Goal: Task Accomplishment & Management: Complete application form

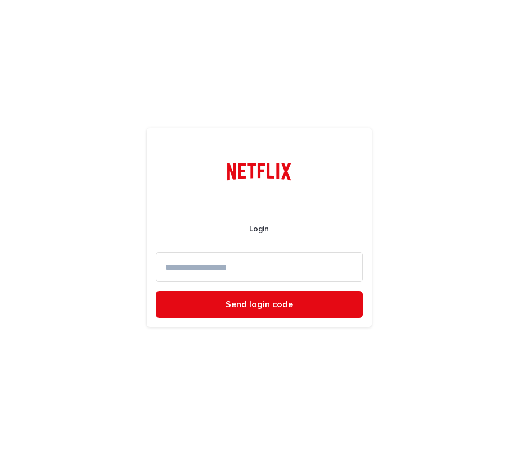
click at [260, 261] on input at bounding box center [259, 267] width 207 height 30
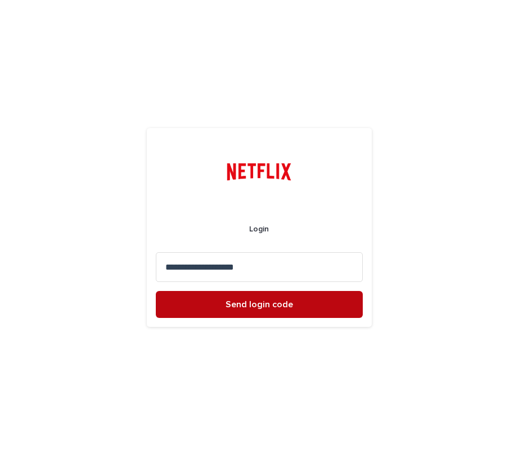
type input "**********"
click at [275, 306] on span "Send login code" at bounding box center [258, 304] width 67 height 9
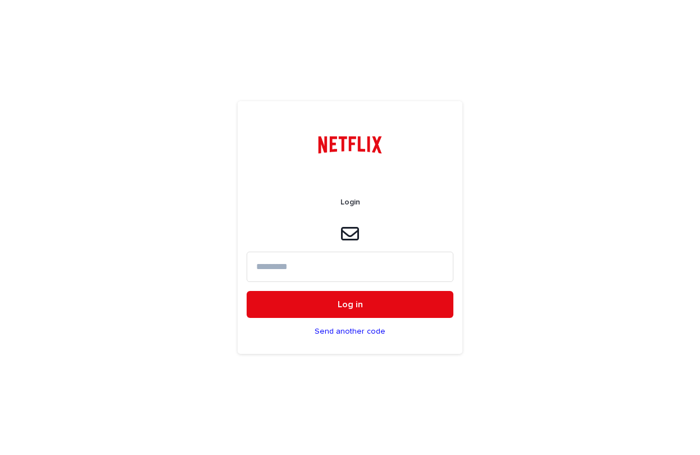
click at [267, 267] on input at bounding box center [350, 267] width 207 height 30
paste input "******"
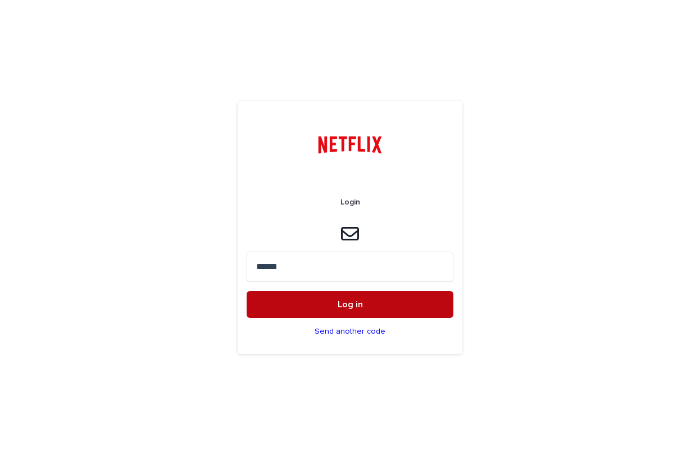
type input "******"
click at [355, 307] on span "Log in" at bounding box center [350, 304] width 25 height 9
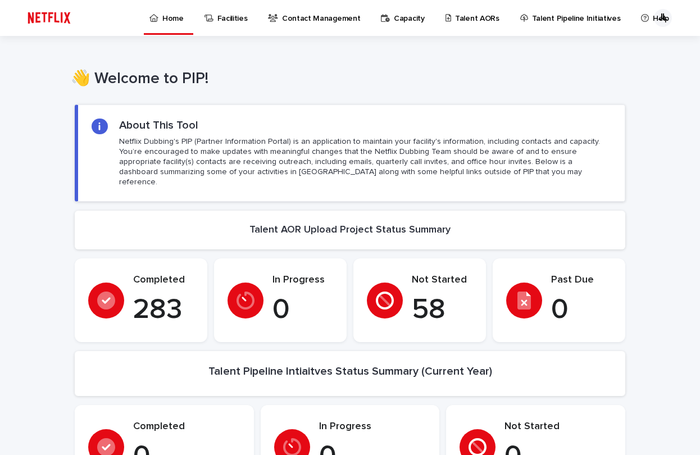
click at [474, 20] on p "Talent AORs" at bounding box center [477, 12] width 44 height 24
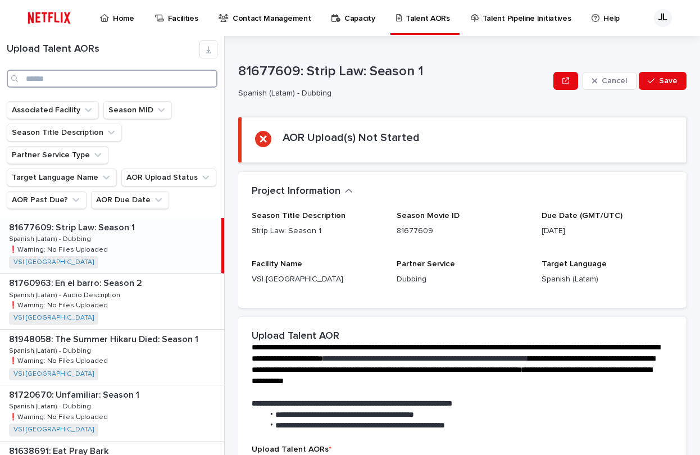
click at [60, 76] on input "Search" at bounding box center [112, 79] width 211 height 18
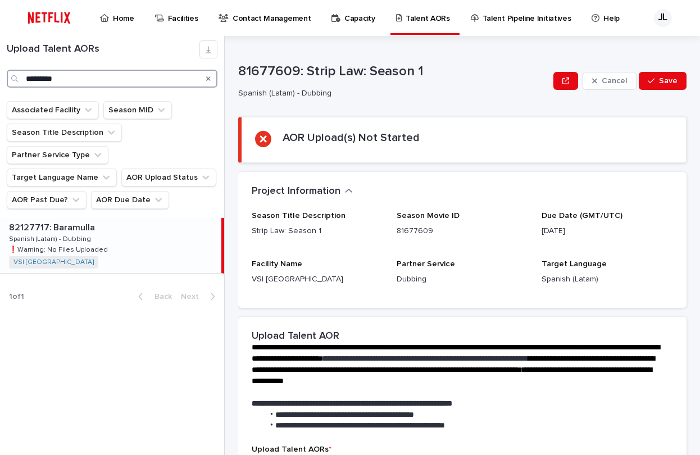
type input "*********"
click at [113, 229] on div "82127717: Baramulla 82127717: Baramulla Spanish (Latam) - Dubbing Spanish (Lata…" at bounding box center [110, 245] width 221 height 55
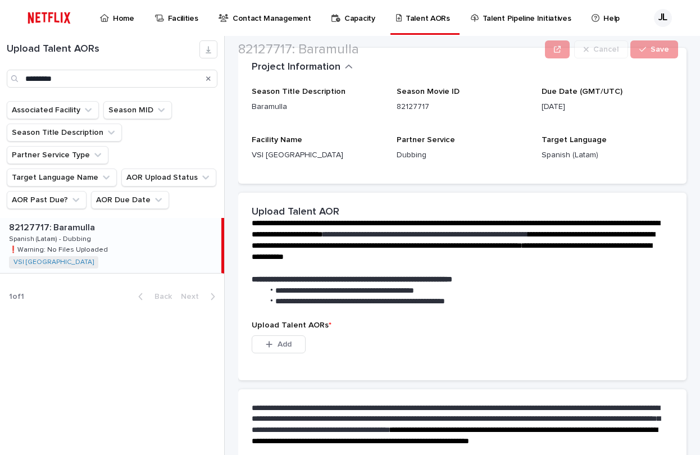
scroll to position [239, 0]
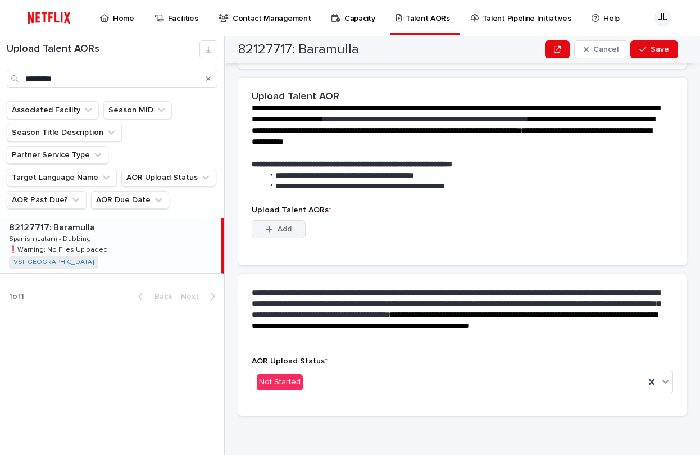
click at [298, 223] on button "Add" at bounding box center [279, 229] width 54 height 18
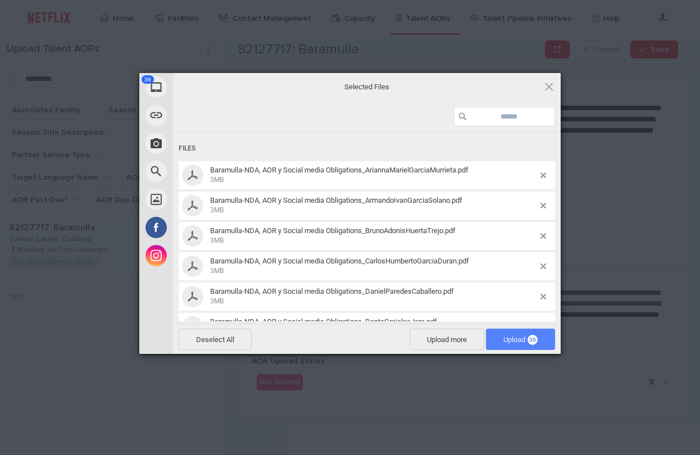
click at [502, 334] on span "Upload 36" at bounding box center [520, 339] width 69 height 21
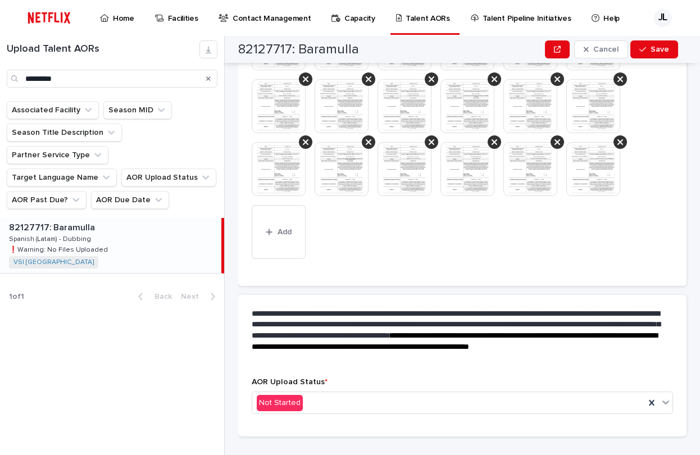
scroll to position [580, 0]
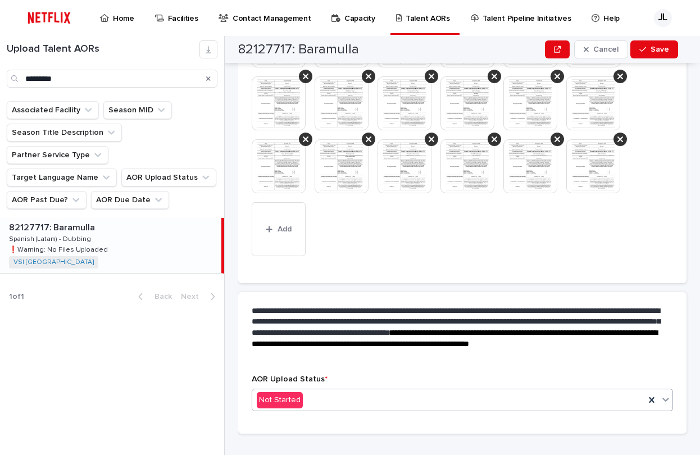
click at [662, 400] on icon at bounding box center [665, 400] width 7 height 4
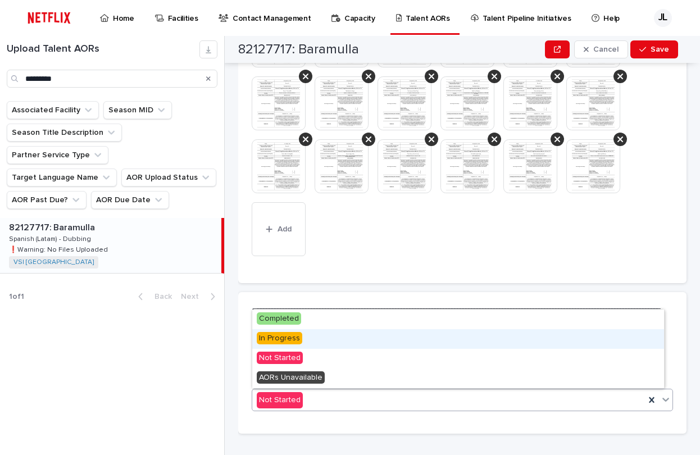
click at [288, 341] on span "In Progress" at bounding box center [280, 338] width 46 height 12
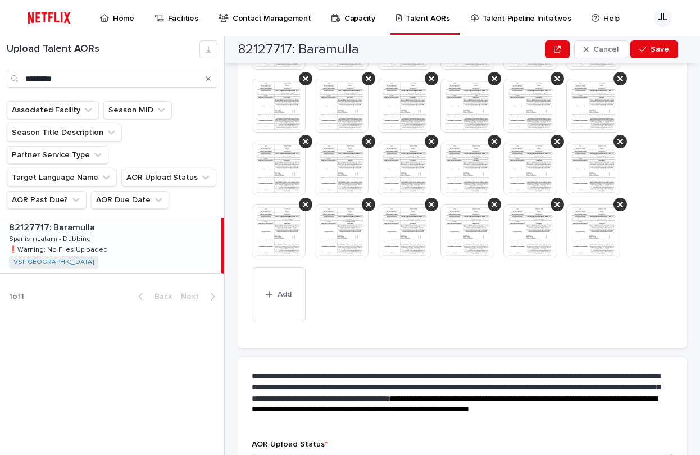
scroll to position [665, 0]
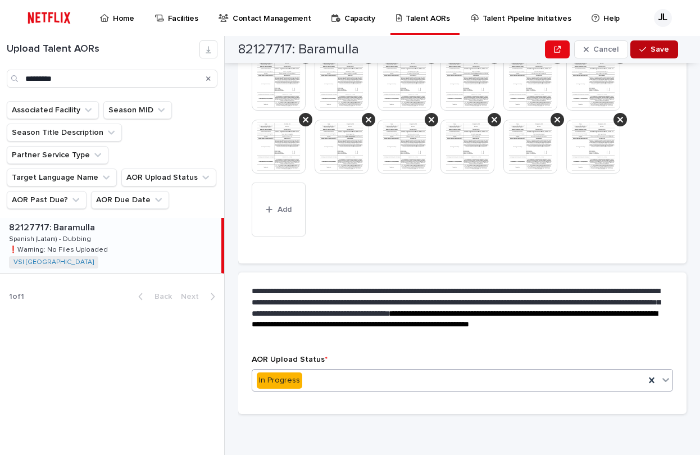
click at [658, 51] on span "Save" at bounding box center [660, 50] width 19 height 8
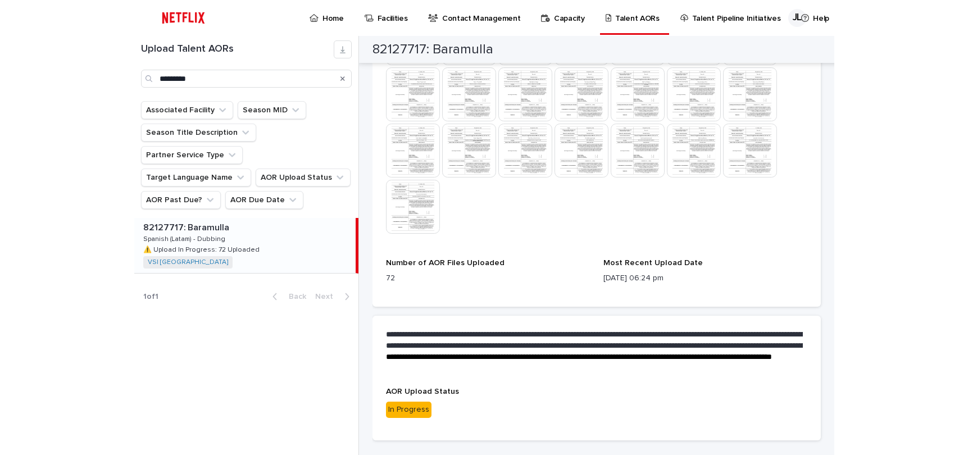
scroll to position [473, 0]
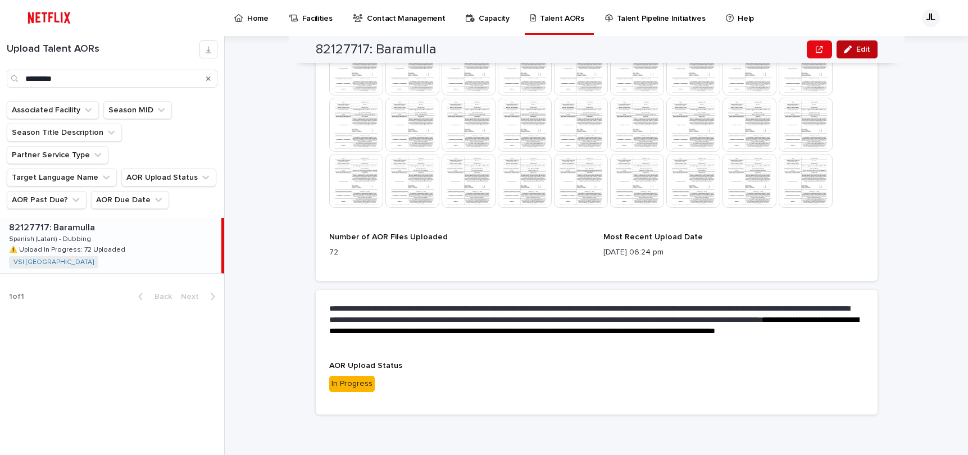
click at [700, 49] on span "Edit" at bounding box center [863, 50] width 14 height 8
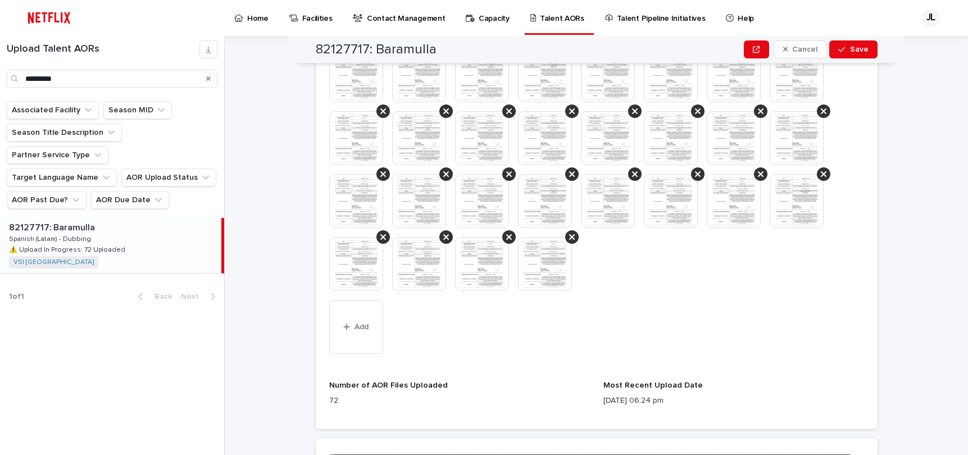
scroll to position [502, 0]
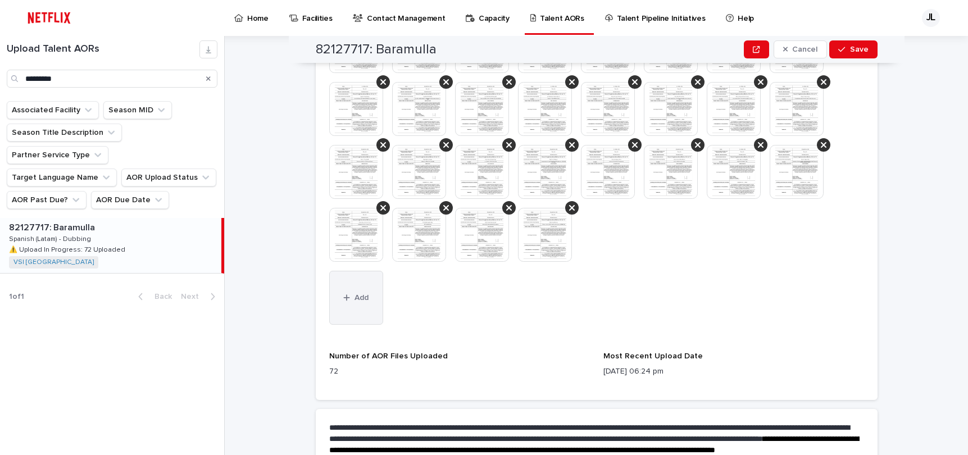
click at [358, 297] on span "Add" at bounding box center [362, 298] width 14 height 8
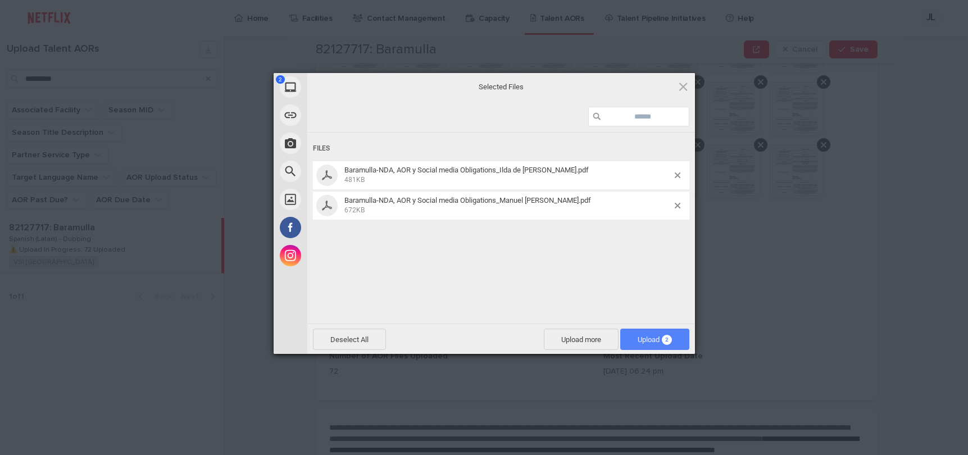
click at [638, 338] on span "Upload 2" at bounding box center [655, 339] width 34 height 8
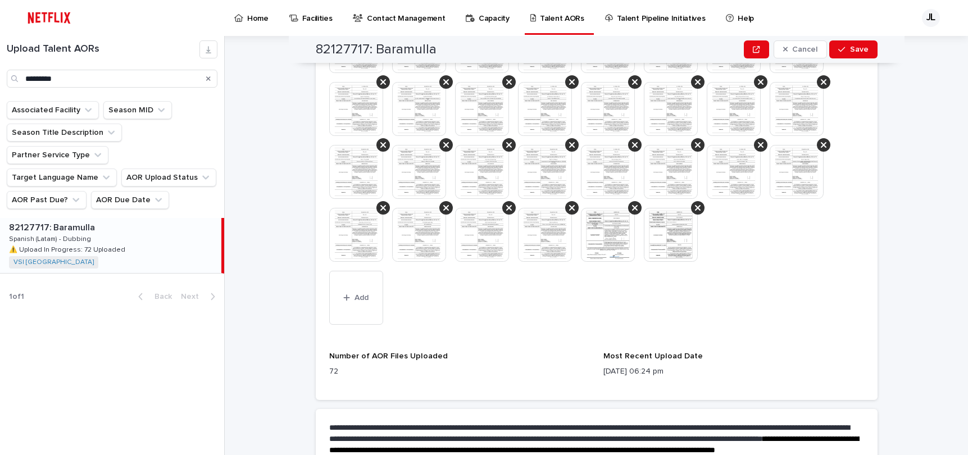
click at [612, 230] on img at bounding box center [608, 235] width 54 height 54
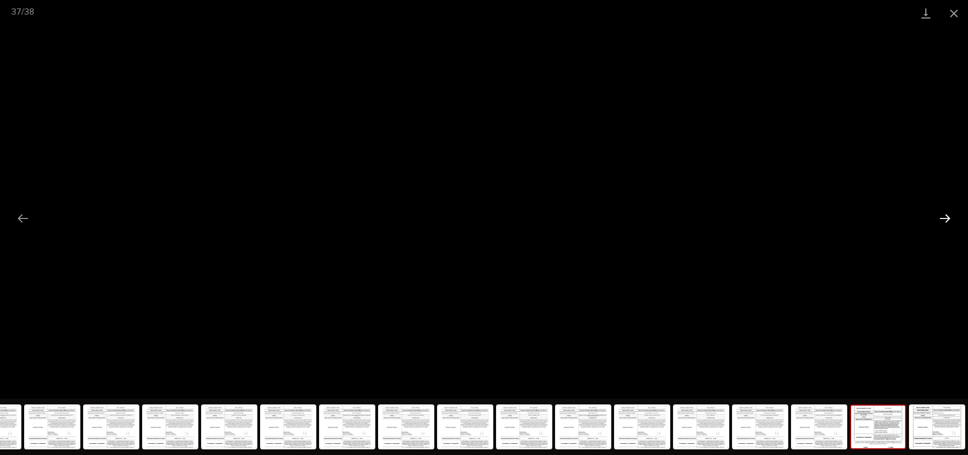
click at [700, 216] on button "Next slide" at bounding box center [945, 218] width 24 height 22
click at [700, 17] on button "Close gallery" at bounding box center [954, 13] width 28 height 26
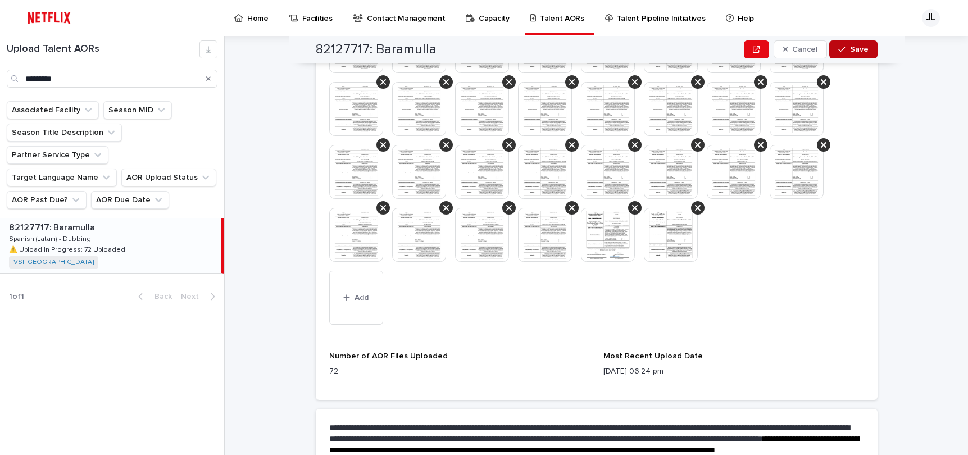
click at [700, 52] on span "Save" at bounding box center [859, 50] width 19 height 8
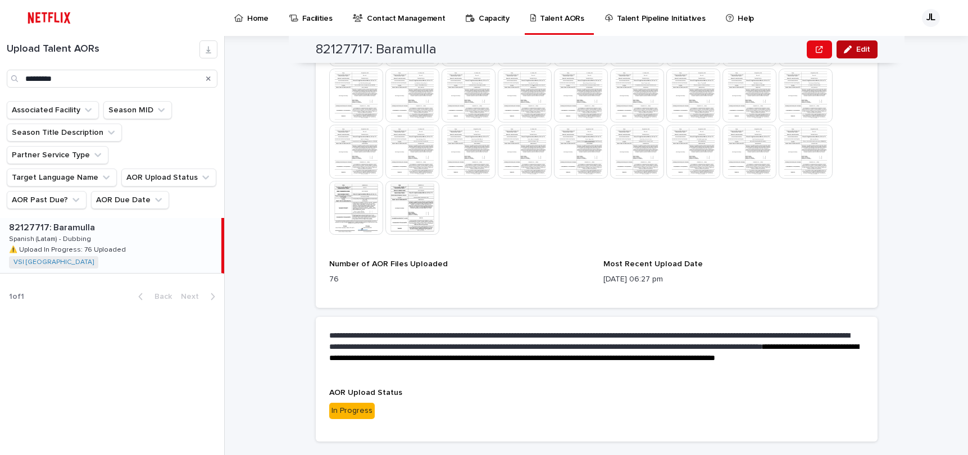
click at [700, 44] on button "Edit" at bounding box center [857, 49] width 41 height 18
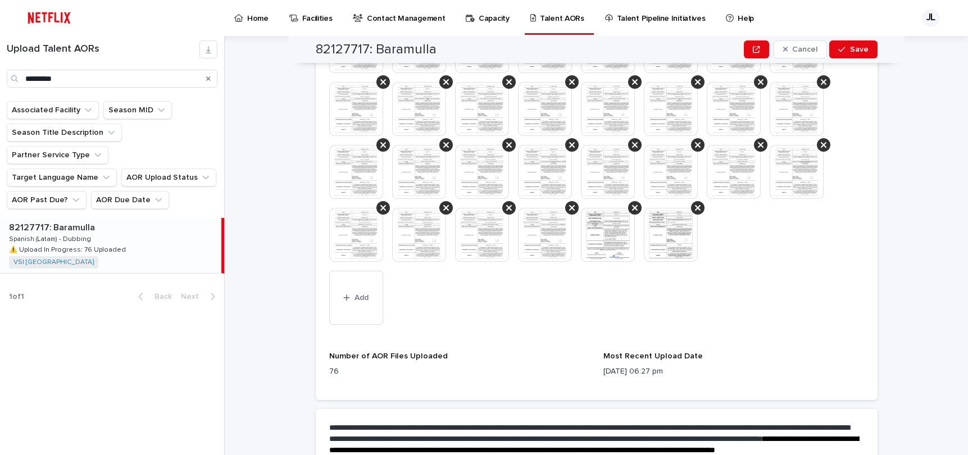
scroll to position [532, 0]
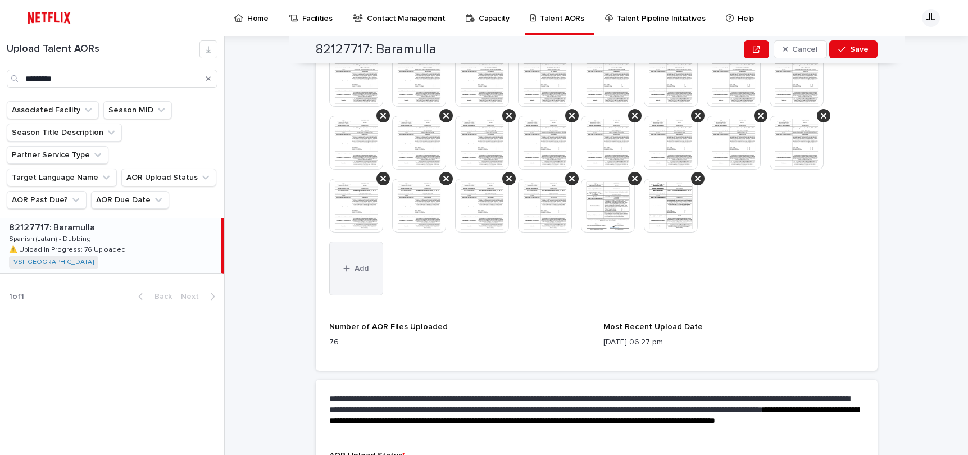
click at [349, 262] on button "Add" at bounding box center [356, 269] width 54 height 54
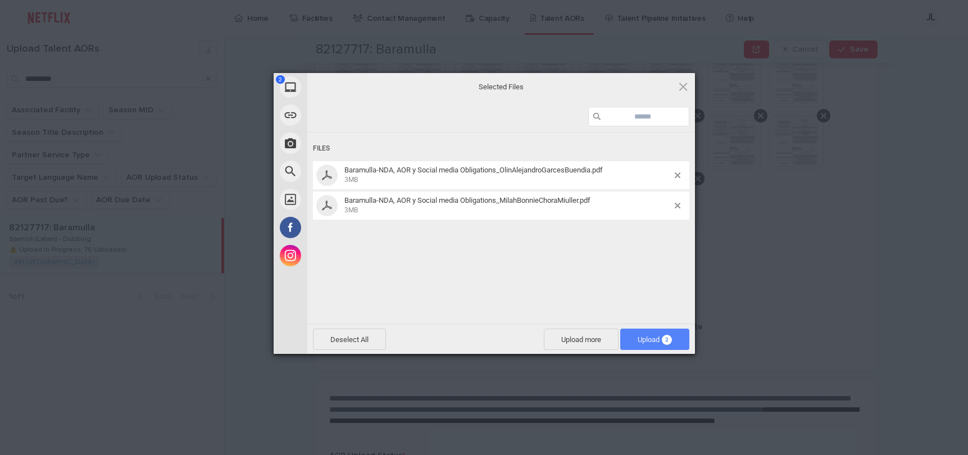
click at [641, 337] on span "Upload 2" at bounding box center [655, 339] width 34 height 8
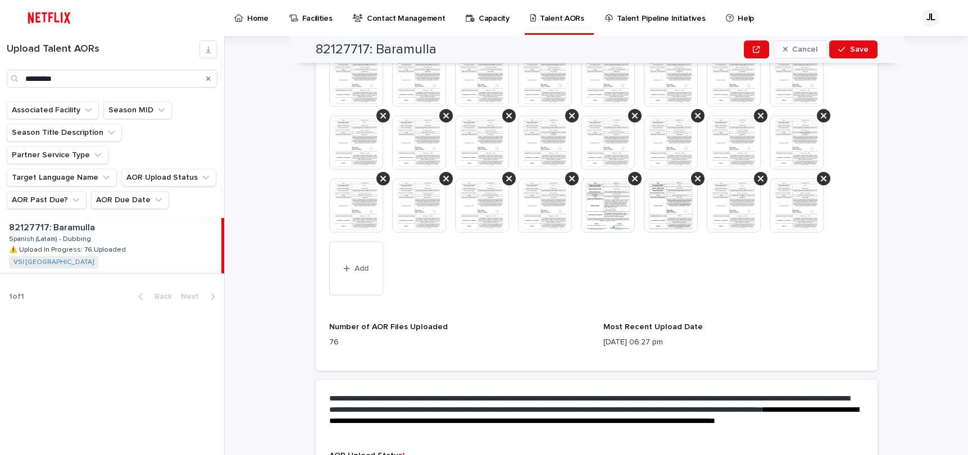
scroll to position [628, 0]
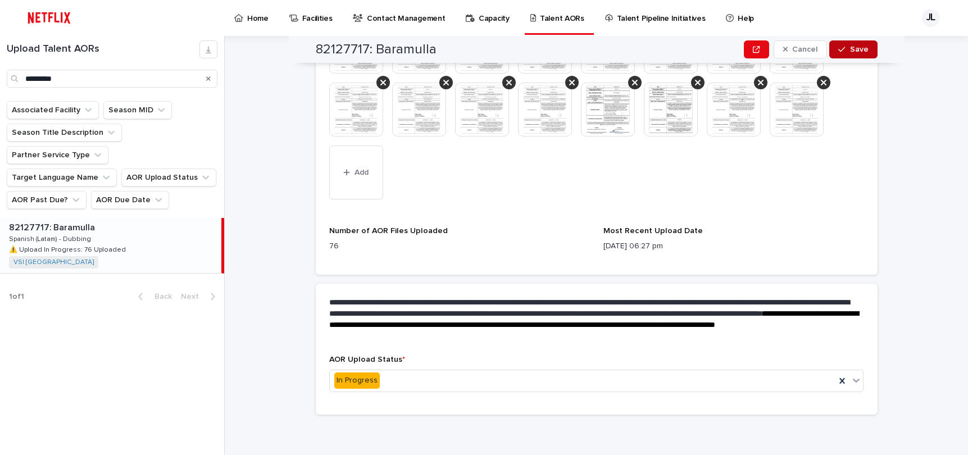
click at [700, 47] on span "Save" at bounding box center [859, 50] width 19 height 8
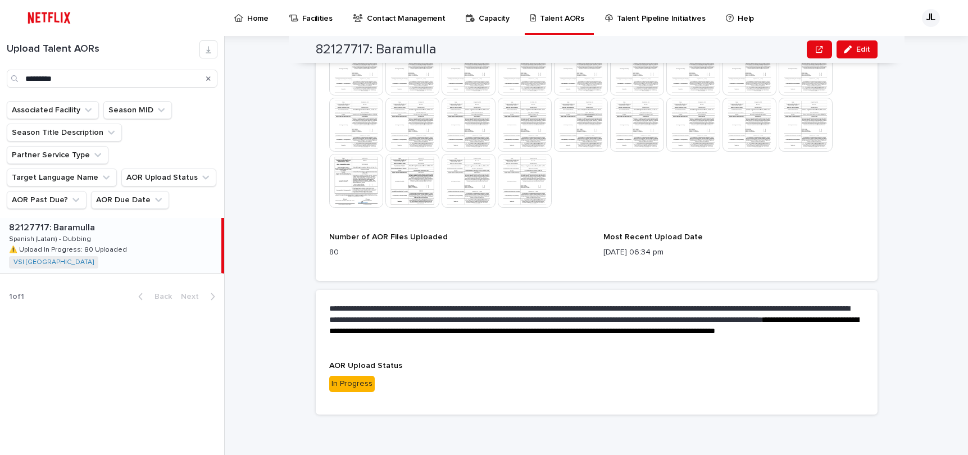
scroll to position [529, 0]
click at [700, 212] on div "Upload Talent AORs This file cannot be opened Download File" at bounding box center [596, 67] width 535 height 304
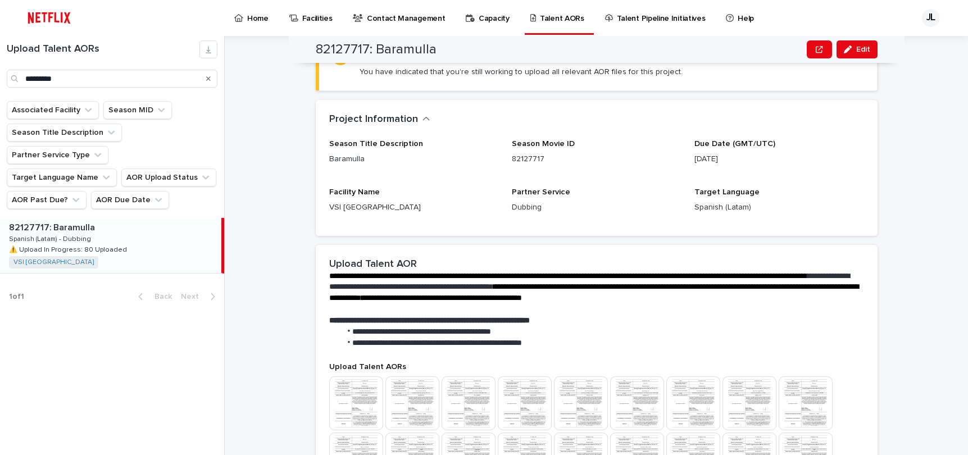
scroll to position [0, 0]
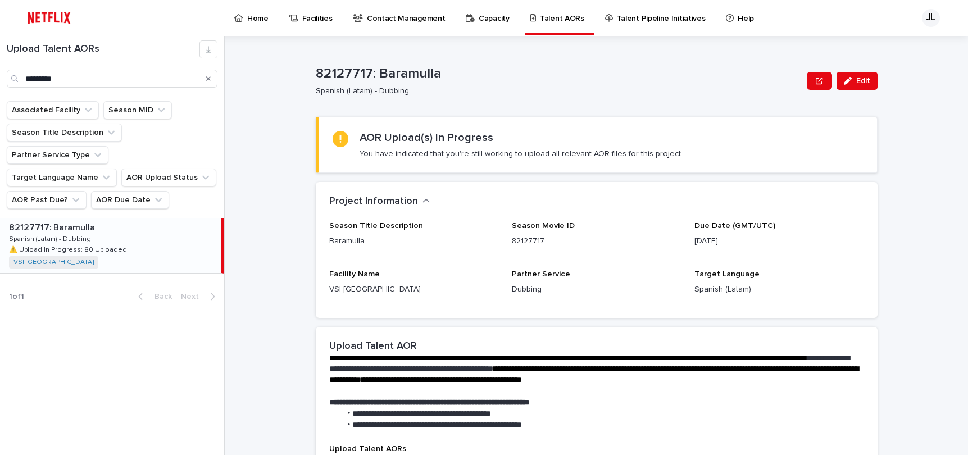
click at [208, 77] on icon "Search" at bounding box center [208, 78] width 4 height 7
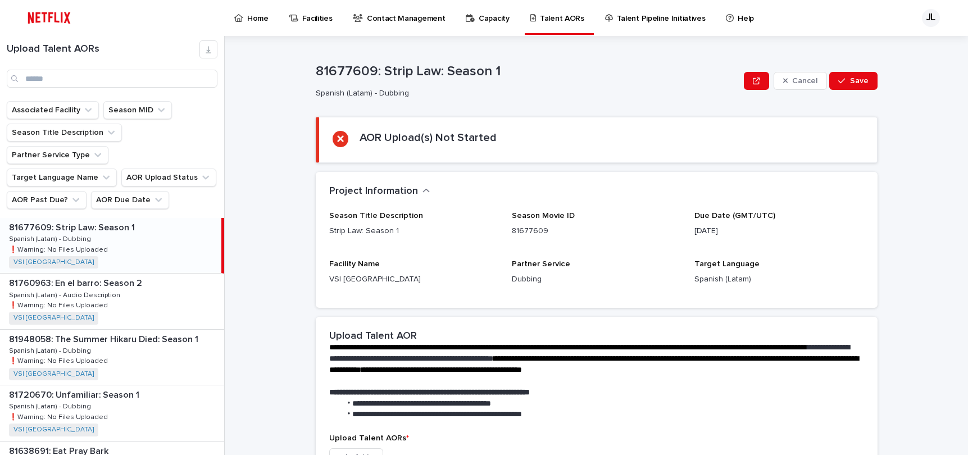
click at [700, 20] on div "JL" at bounding box center [931, 18] width 18 height 18
click at [700, 47] on p "Log Out" at bounding box center [920, 47] width 71 height 19
